Goal: Task Accomplishment & Management: Use online tool/utility

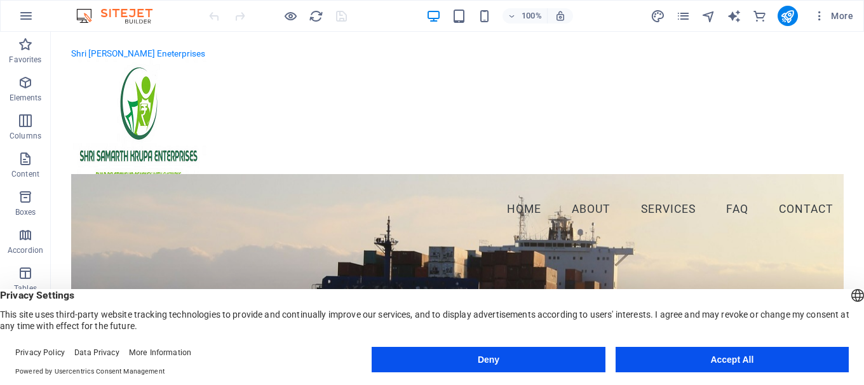
drag, startPoint x: 859, startPoint y: 50, endPoint x: 909, endPoint y: 61, distance: 51.3
click at [519, 210] on nav "Home About Services FAQ Contact" at bounding box center [457, 210] width 772 height 32
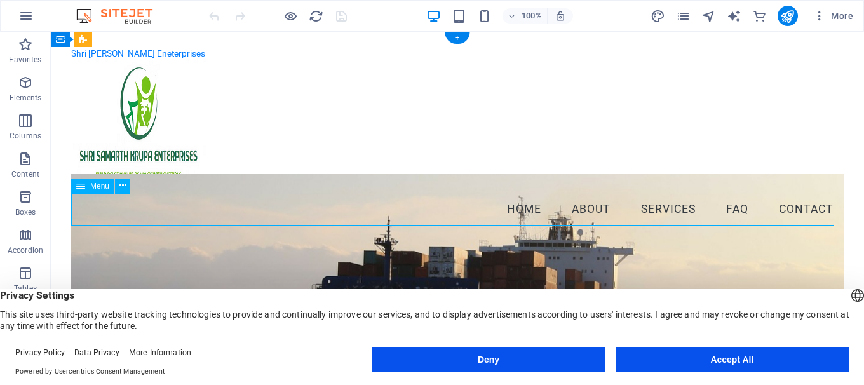
click at [573, 211] on nav "Home About Services FAQ Contact" at bounding box center [457, 210] width 772 height 32
click at [655, 211] on nav "Home About Services FAQ Contact" at bounding box center [457, 210] width 772 height 32
click at [25, 59] on p "Favorites" at bounding box center [25, 60] width 32 height 10
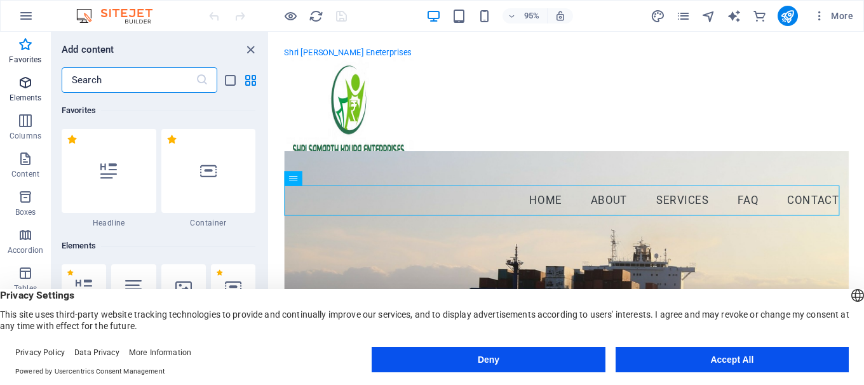
click at [22, 87] on icon "button" at bounding box center [25, 82] width 15 height 15
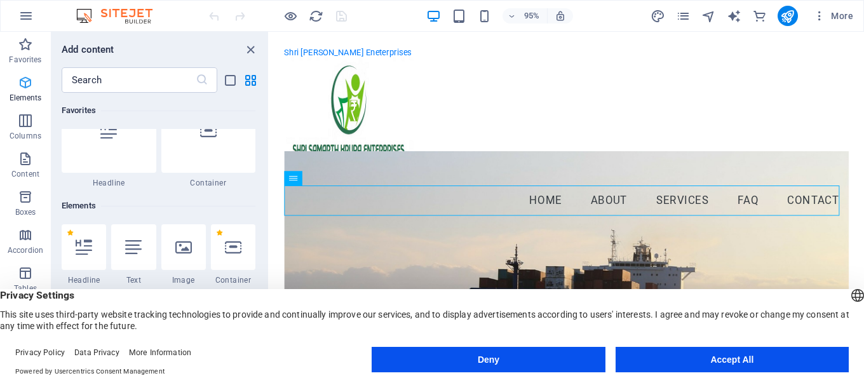
scroll to position [135, 0]
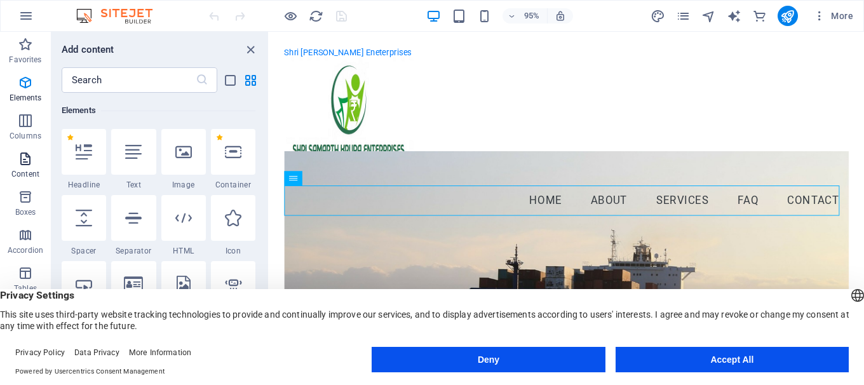
click at [22, 154] on icon "button" at bounding box center [25, 158] width 15 height 15
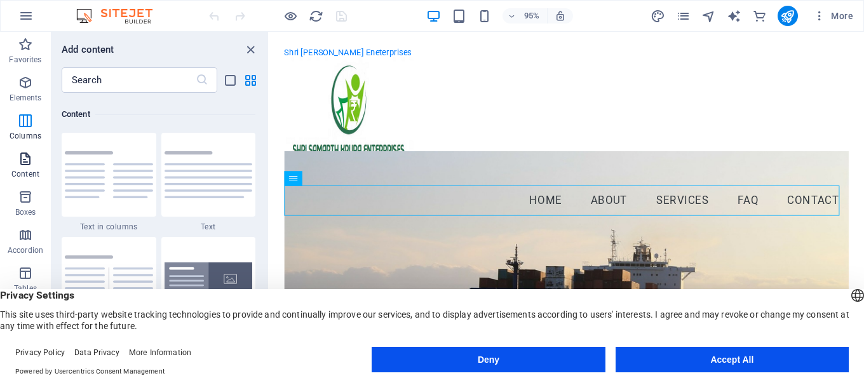
scroll to position [2222, 0]
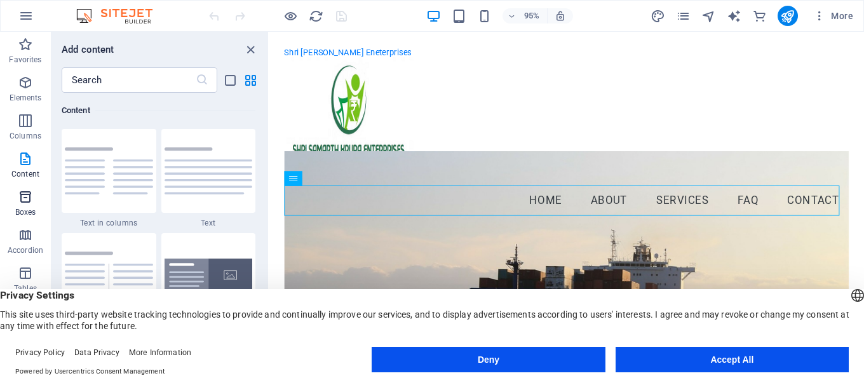
click at [28, 206] on span "Boxes" at bounding box center [25, 204] width 51 height 30
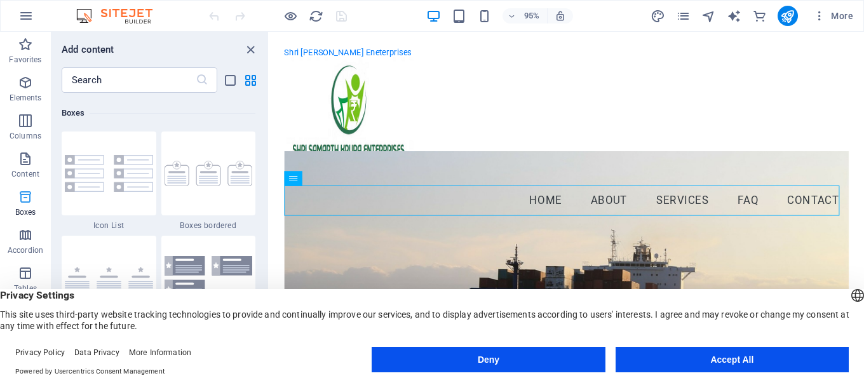
scroll to position [3503, 0]
click at [28, 206] on span "Boxes" at bounding box center [25, 204] width 51 height 30
click at [22, 241] on icon "button" at bounding box center [25, 234] width 15 height 15
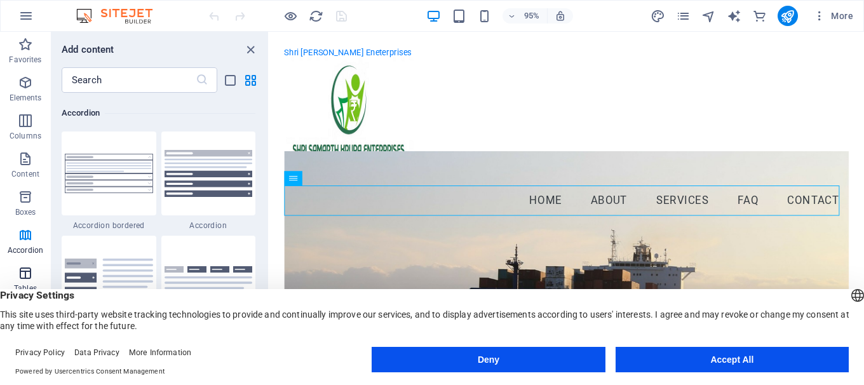
scroll to position [4055, 0]
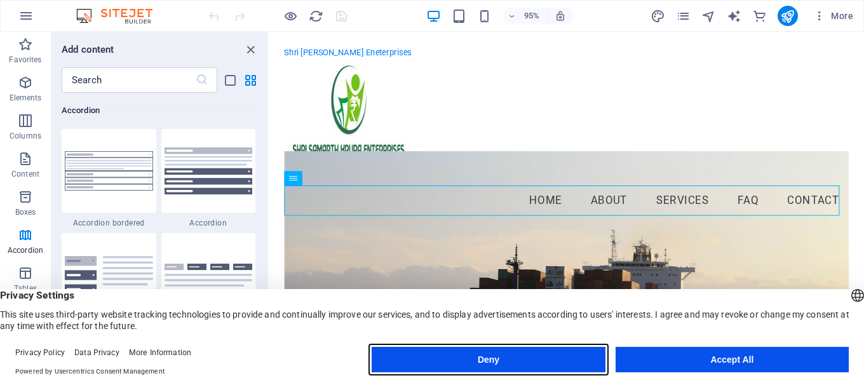
click at [490, 362] on button "Deny" at bounding box center [488, 359] width 233 height 25
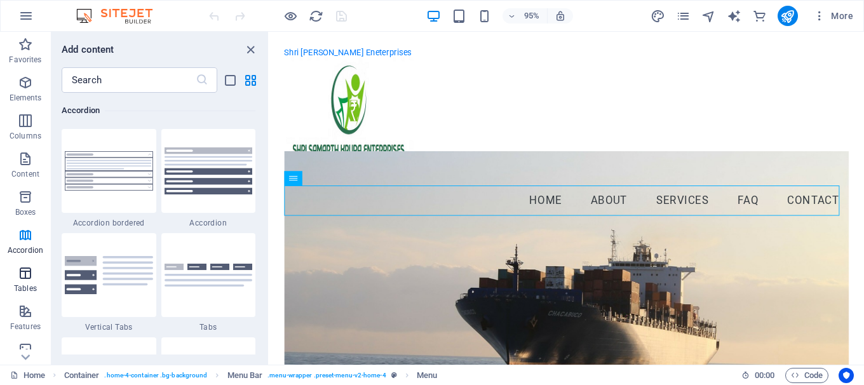
click at [22, 269] on icon "button" at bounding box center [25, 272] width 15 height 15
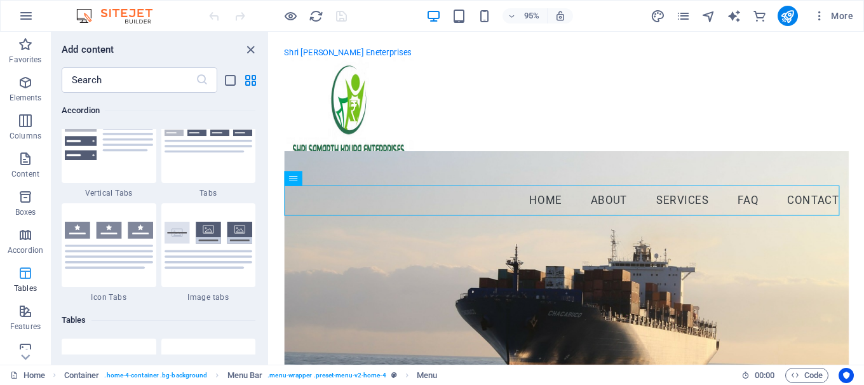
scroll to position [4398, 0]
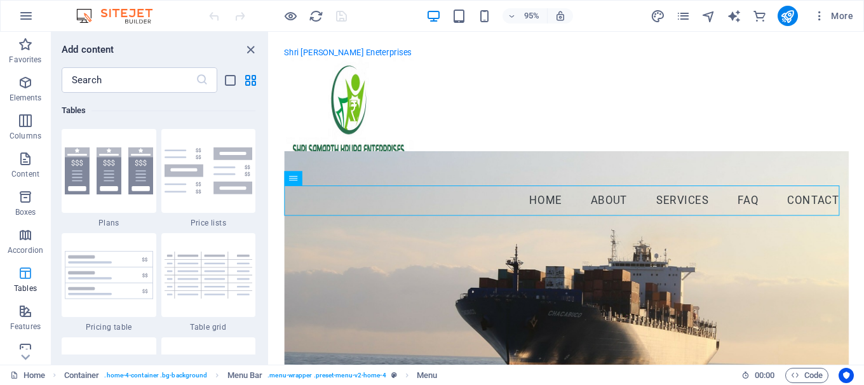
click at [22, 269] on icon "button" at bounding box center [25, 272] width 15 height 15
click at [26, 313] on icon "button" at bounding box center [25, 311] width 15 height 15
click at [25, 157] on icon "button" at bounding box center [25, 158] width 15 height 15
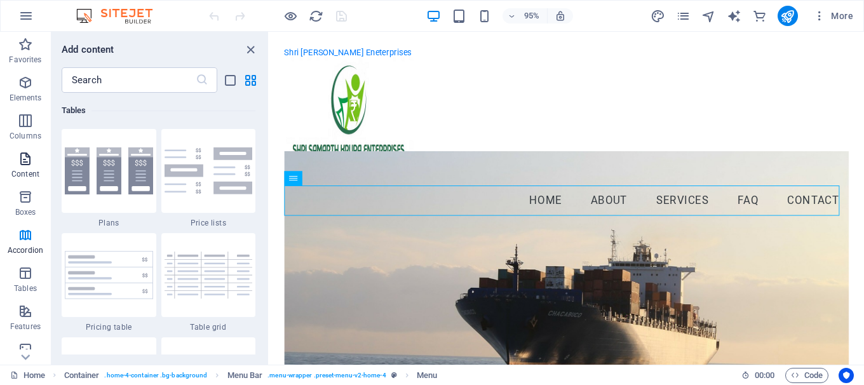
scroll to position [2222, 0]
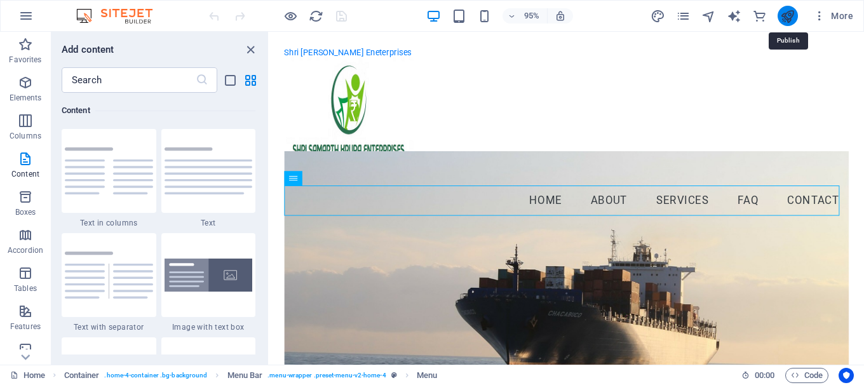
click at [783, 18] on icon "publish" at bounding box center [787, 16] width 15 height 15
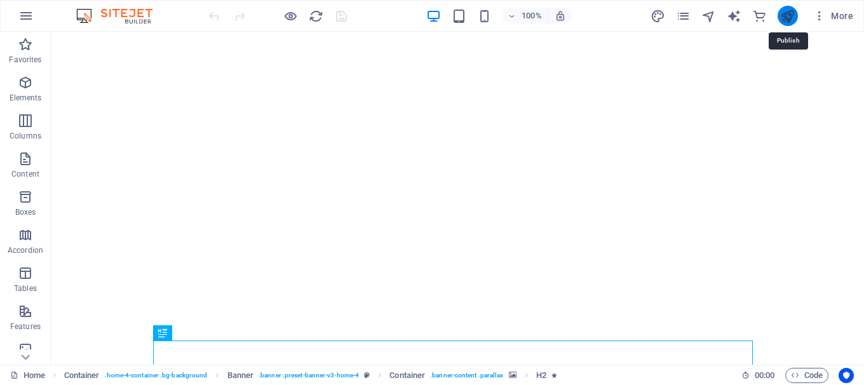
click at [787, 15] on icon "publish" at bounding box center [787, 16] width 15 height 15
